Goal: Complete application form

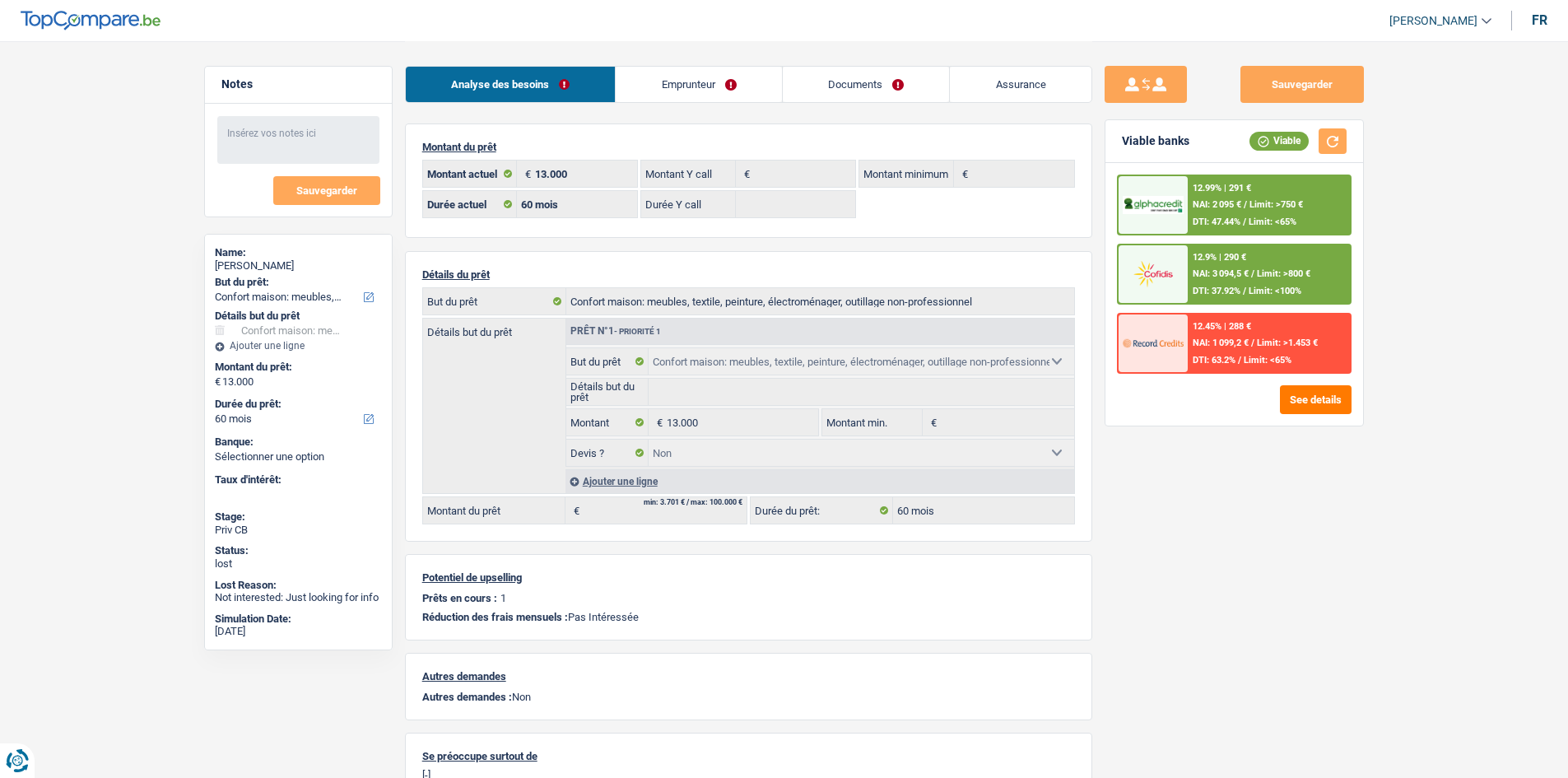
select select "household"
select select "60"
select select "household"
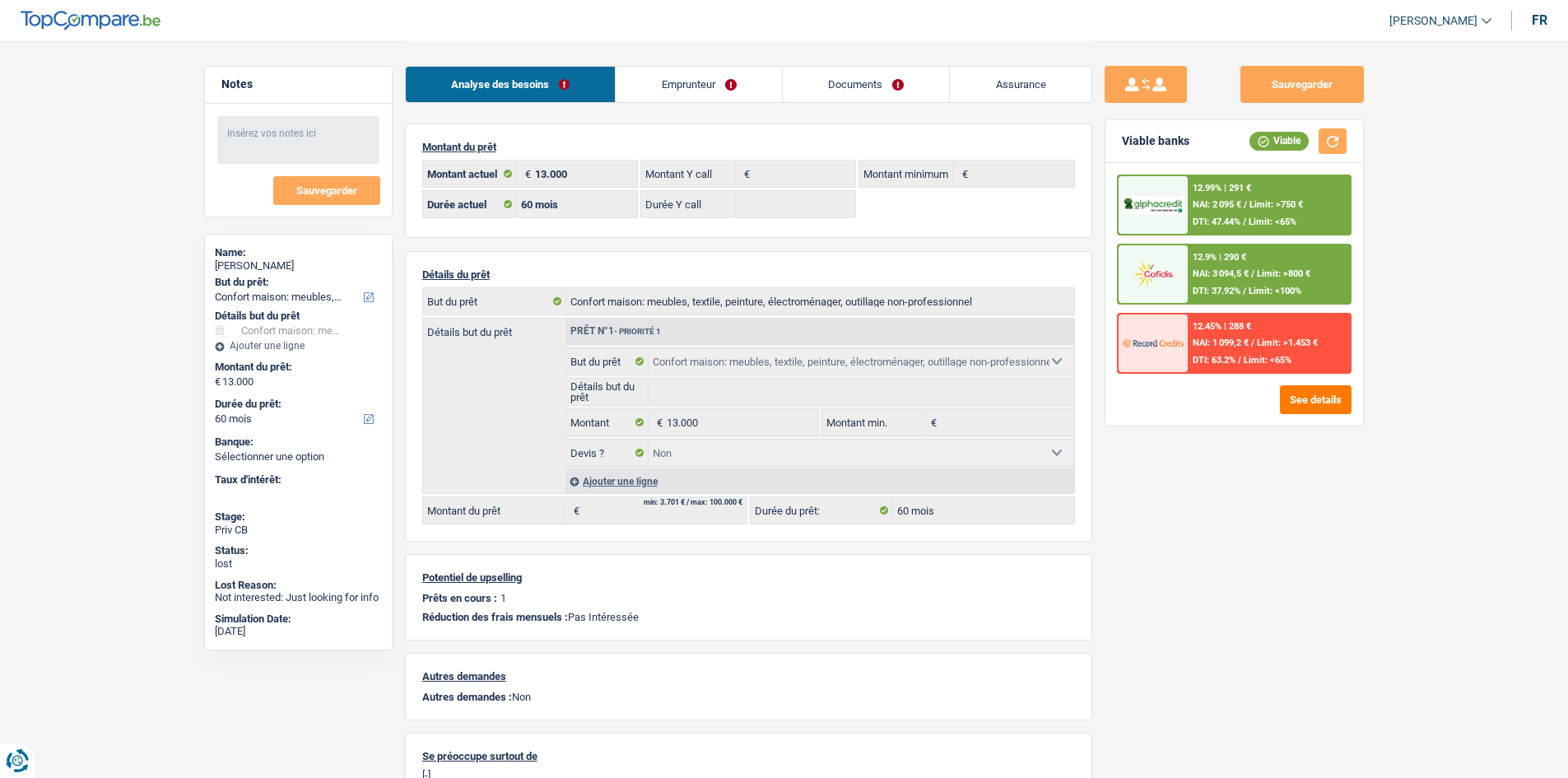
select select "household"
select select "false"
select select "60"
click at [370, 53] on div "Notes Sauvegarder Name: [PERSON_NAME] But du prêt: Confort maison: meubles, tex…" at bounding box center [297, 465] width 213 height 848
click at [261, 263] on div "[PERSON_NAME]" at bounding box center [298, 265] width 167 height 13
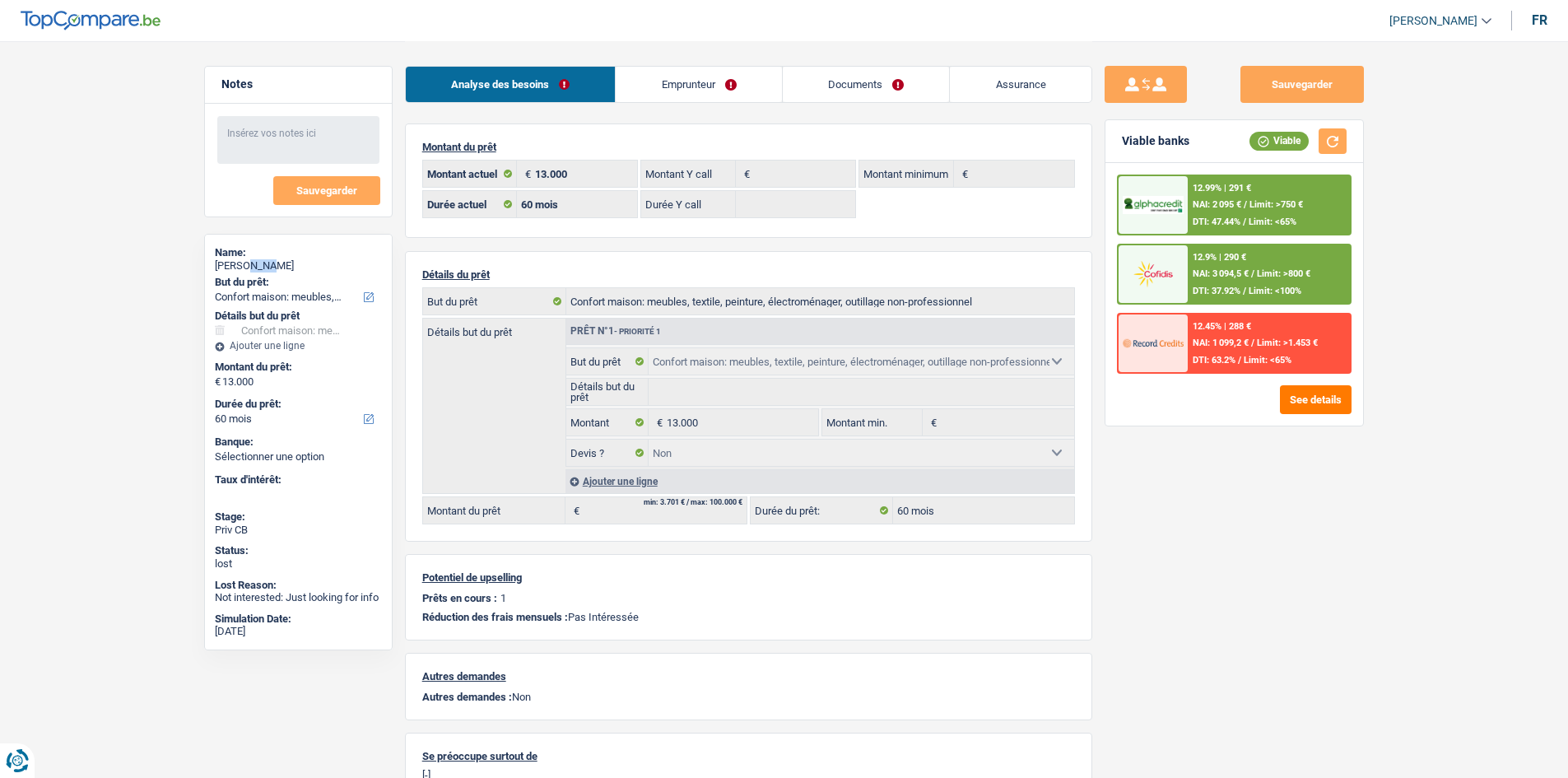
click at [261, 263] on div "[PERSON_NAME]" at bounding box center [298, 265] width 167 height 13
copy div "[PERSON_NAME]"
select select "household"
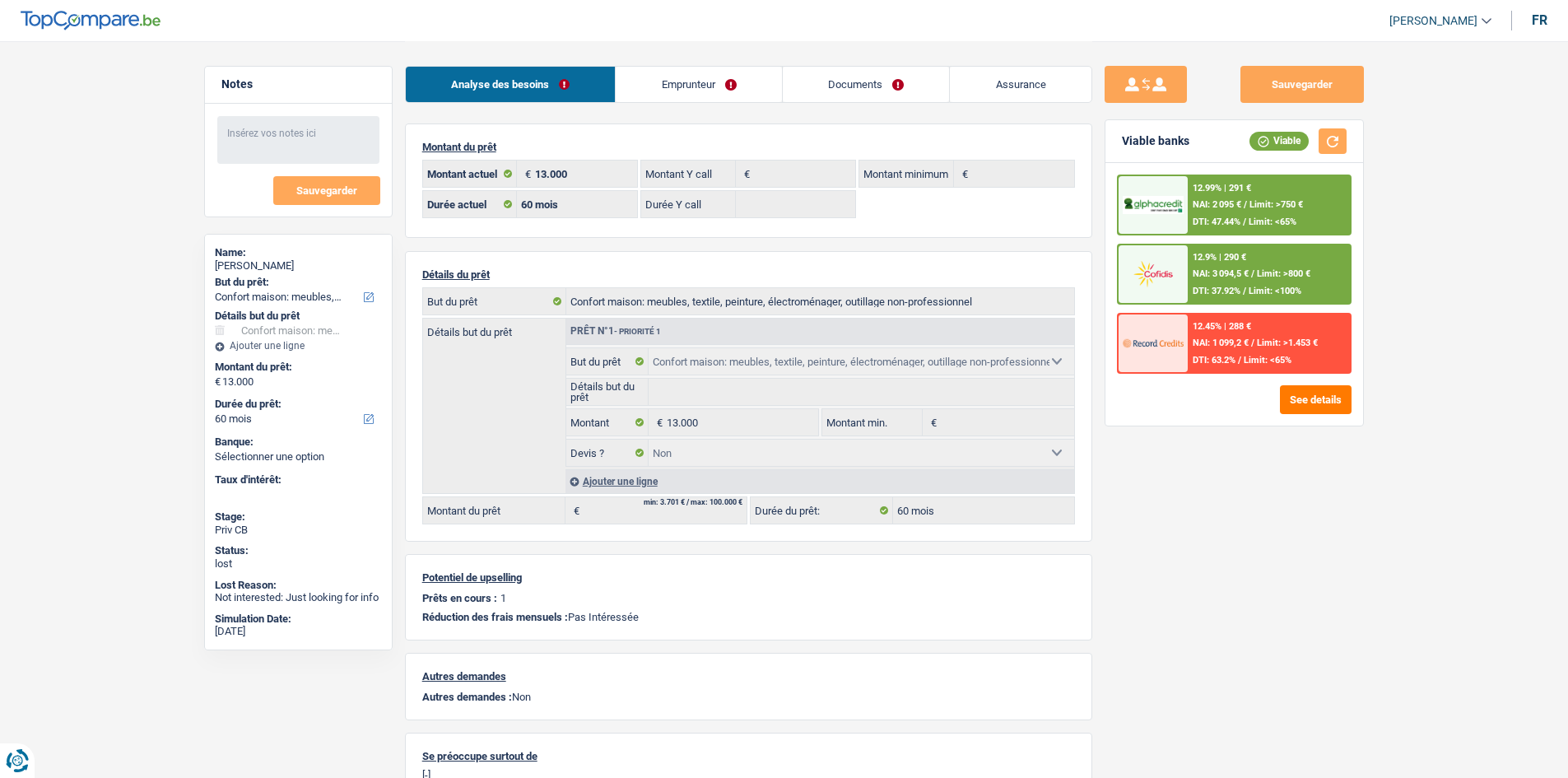
select select "60"
select select "household"
select select "false"
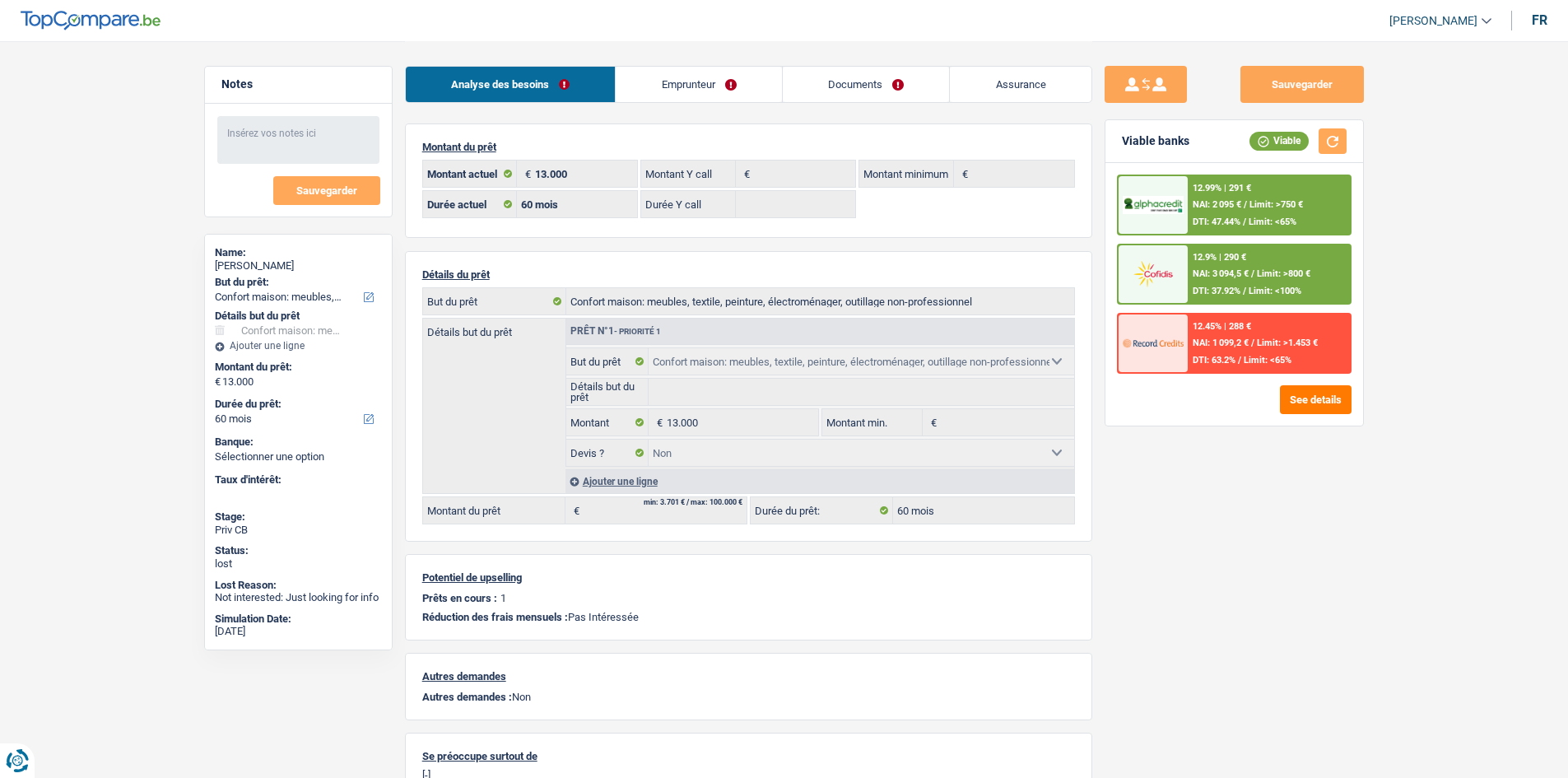
select select "60"
select select "mutuality"
select select "mutualityIndemnity"
select select "familyAllowances"
select select "alimony"
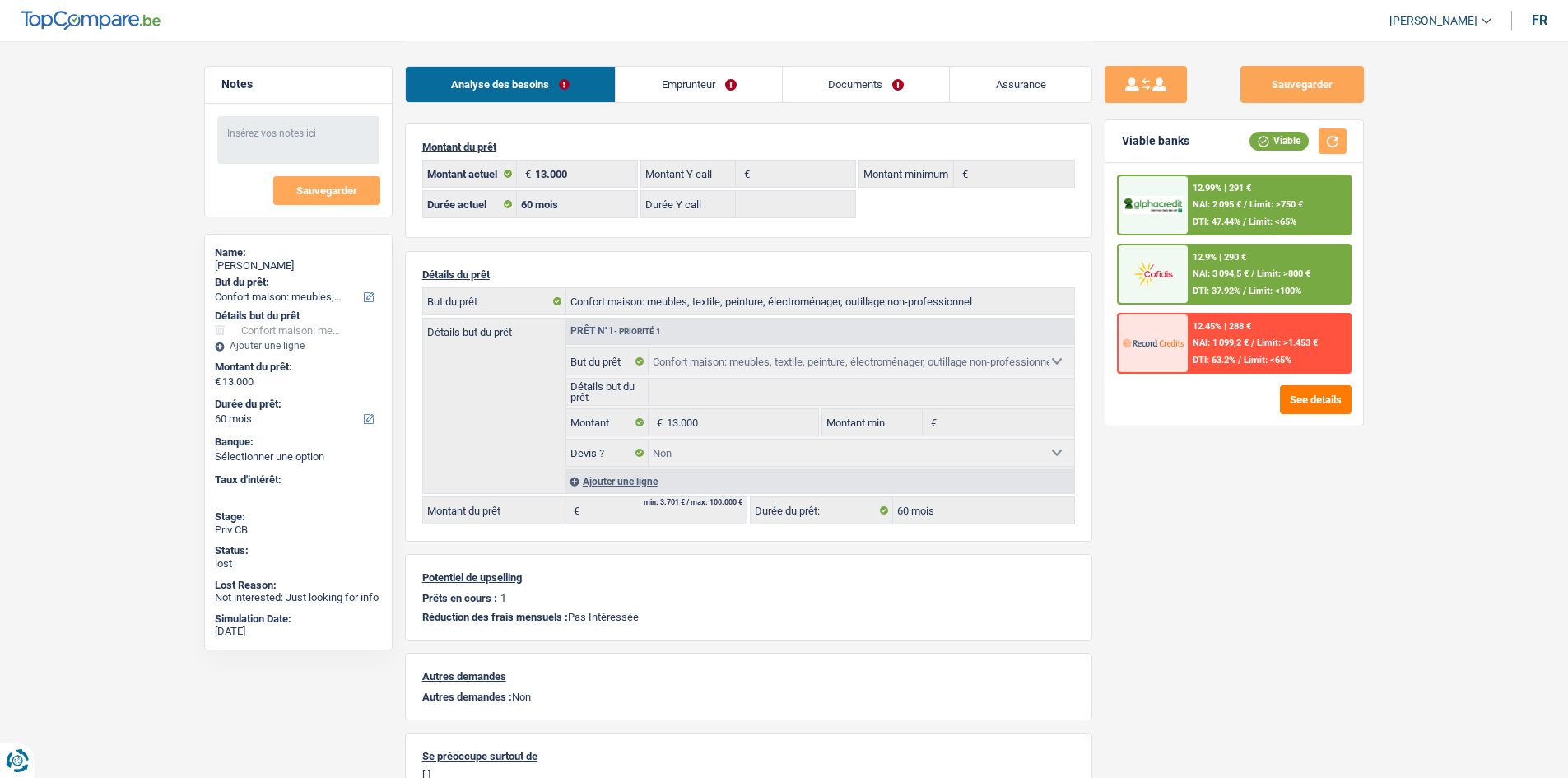
select select "ziekenfonds3"
select select "BE"
click at [680, 77] on link "Emprunteur" at bounding box center [698, 85] width 167 height 36
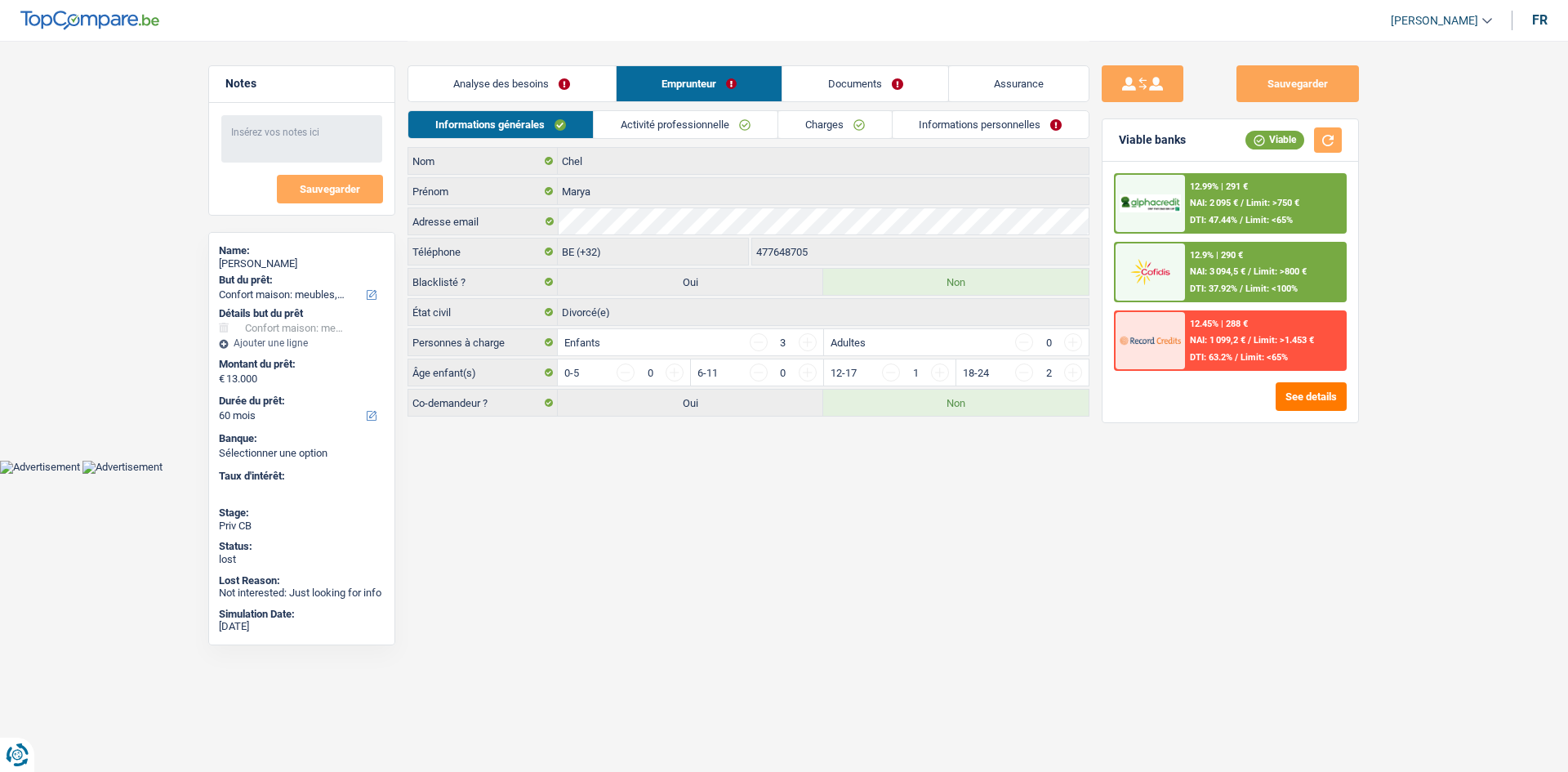
click at [670, 119] on link "Activité professionnelle" at bounding box center [686, 125] width 184 height 27
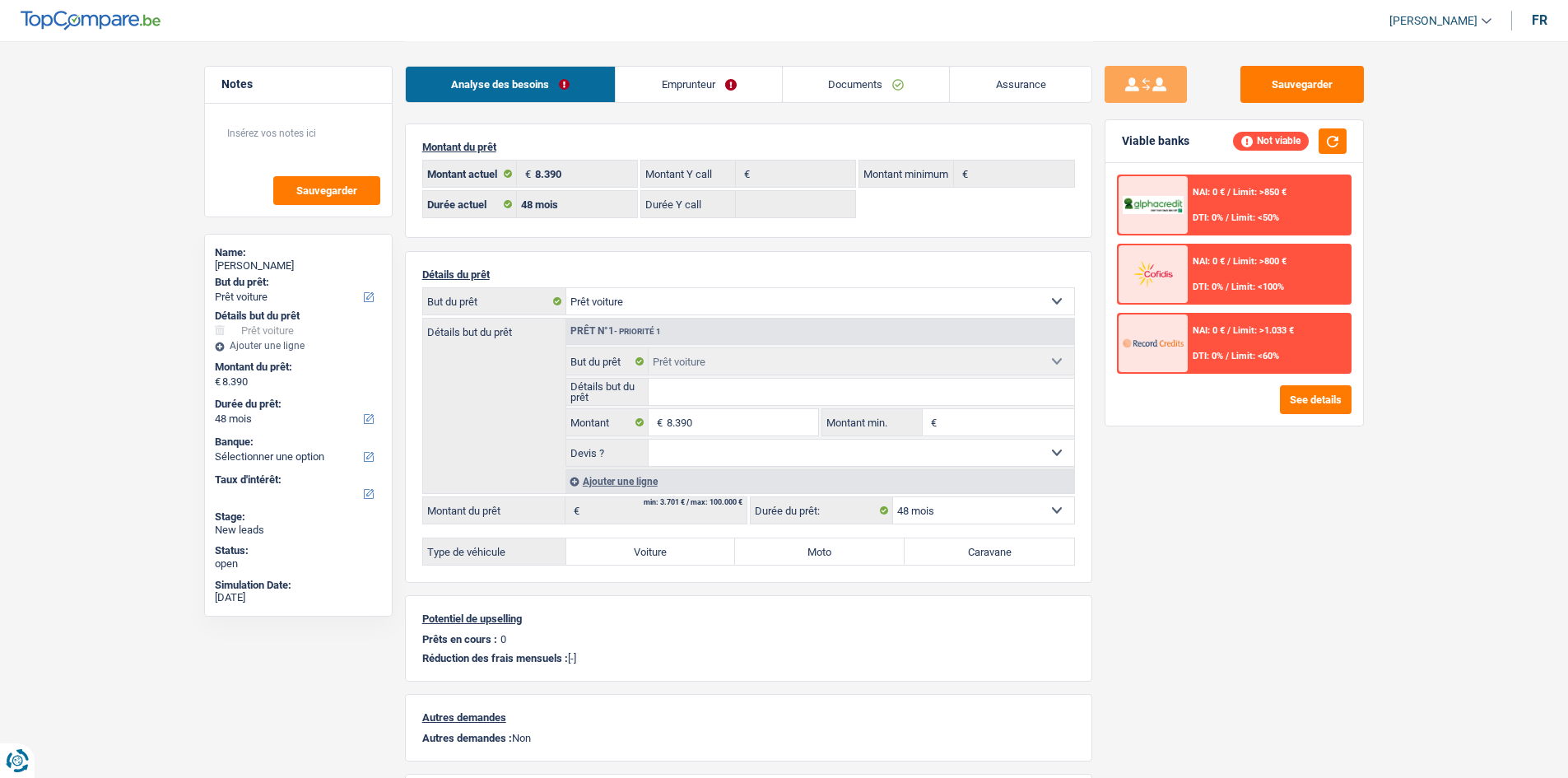
select select "car"
select select "48"
select select "car"
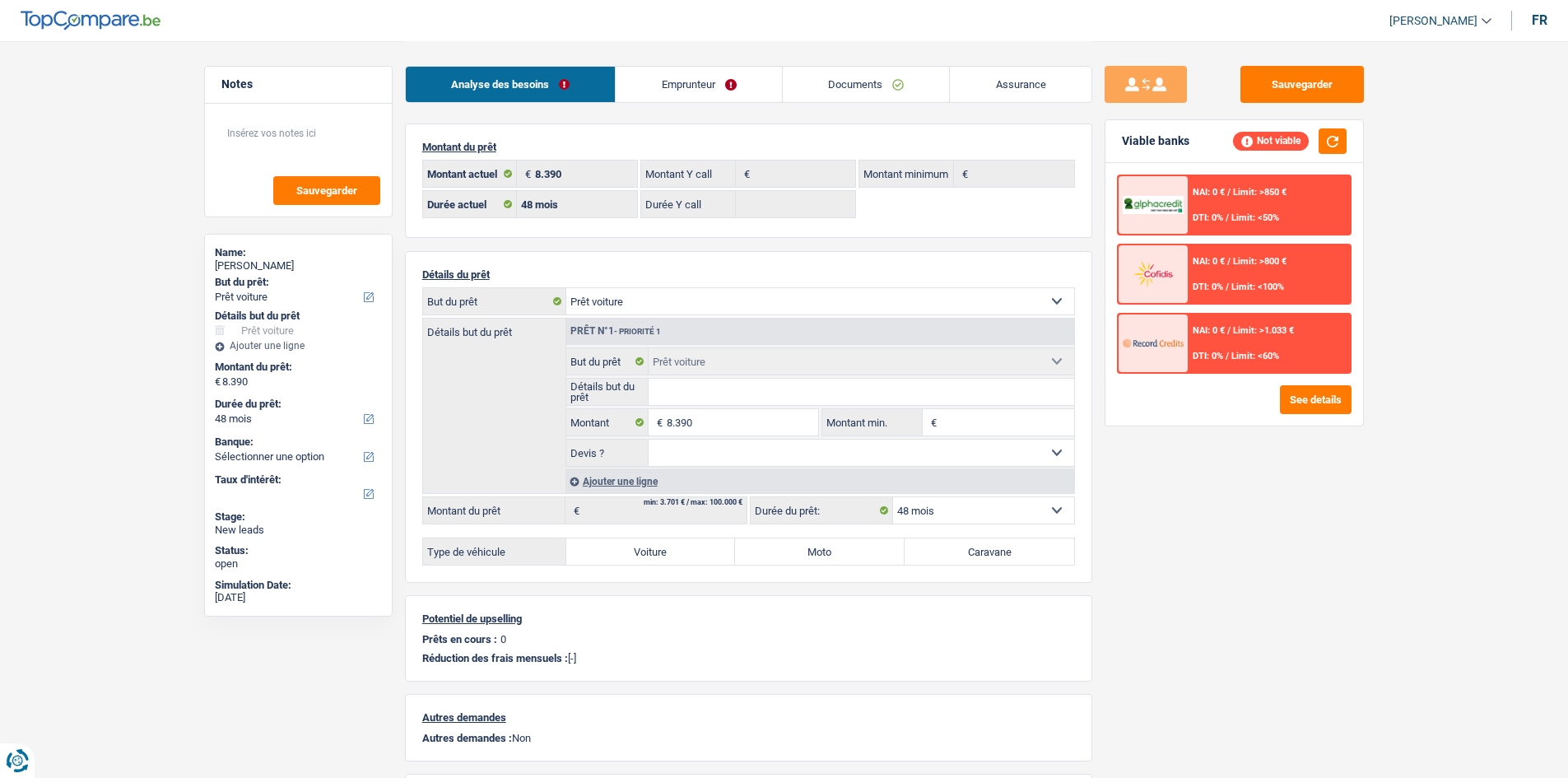
select select "car"
select select "48"
click at [871, 91] on link "Documents" at bounding box center [866, 85] width 167 height 36
